Goal: Task Accomplishment & Management: Complete application form

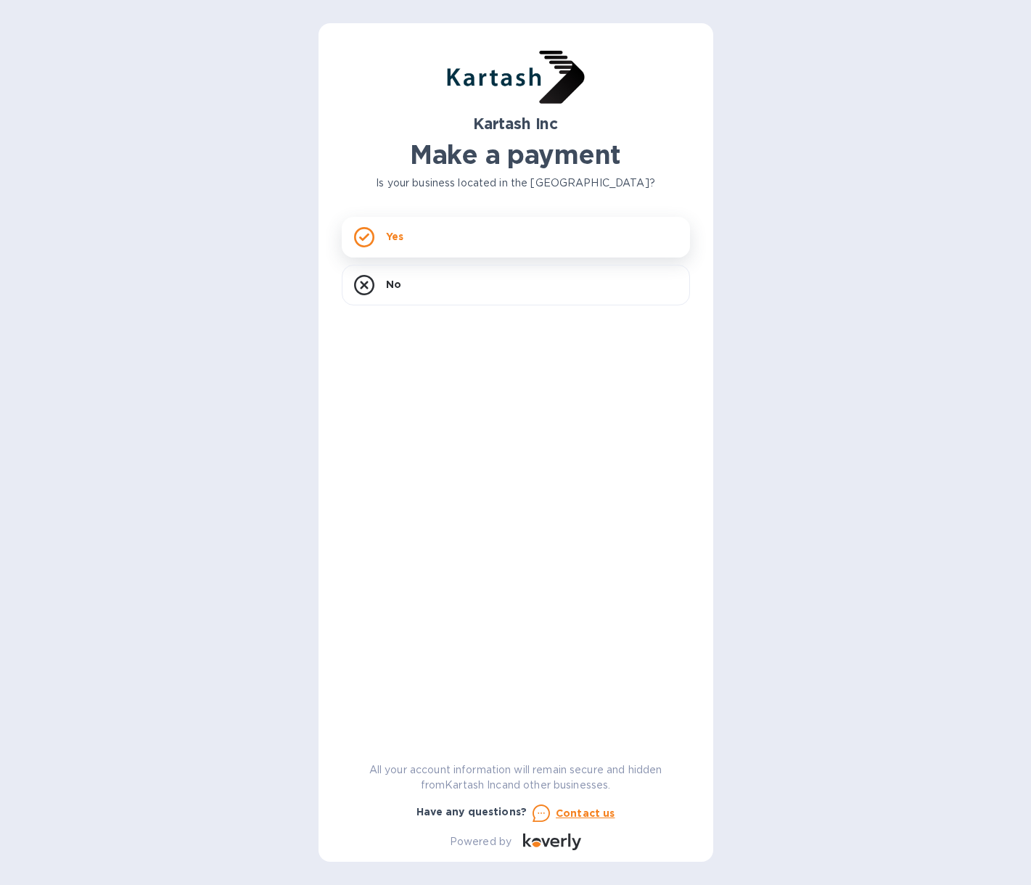
click at [393, 238] on p "Yes" at bounding box center [394, 236] width 17 height 15
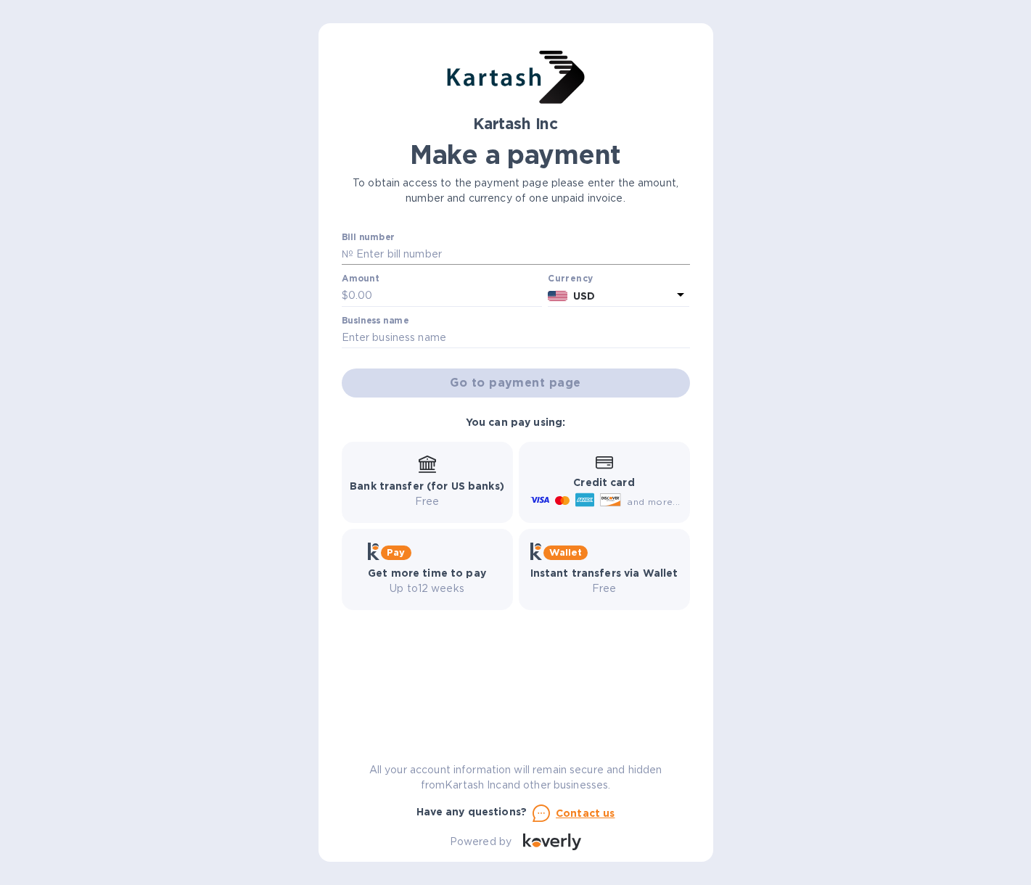
click at [395, 252] on input "text" at bounding box center [521, 255] width 336 height 22
click at [440, 252] on input "text" at bounding box center [521, 255] width 336 height 22
type input "0109530, 0109832"
click at [383, 288] on input "text" at bounding box center [445, 296] width 194 height 22
type input "13,340.17"
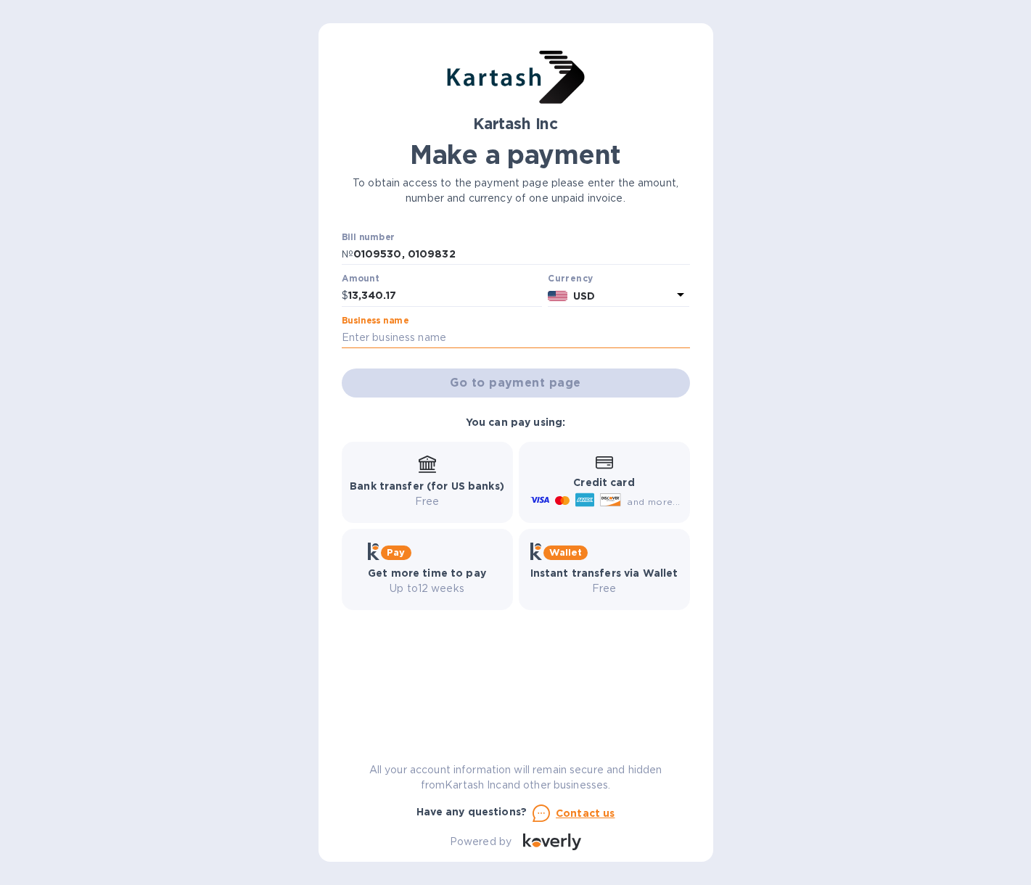
click at [392, 334] on input "text" at bounding box center [516, 338] width 348 height 22
type input "[PERSON_NAME] Wholesale Inc."
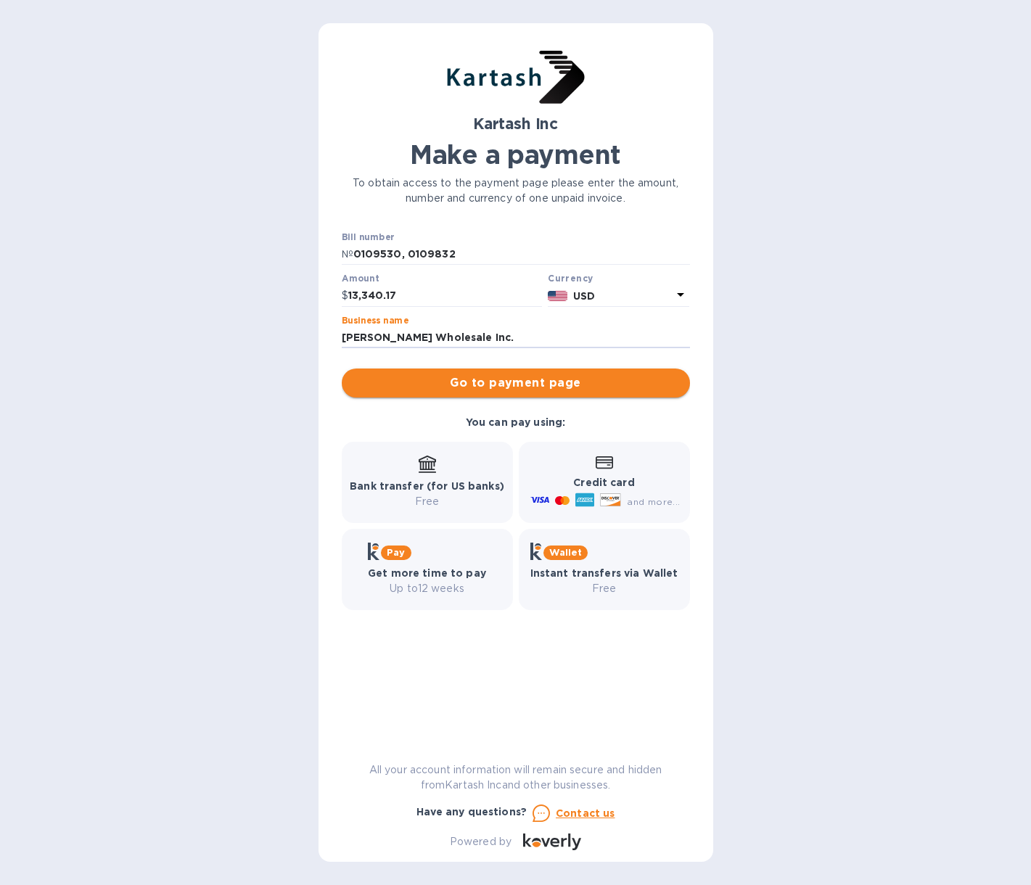
click at [479, 382] on span "Go to payment page" at bounding box center [515, 382] width 325 height 17
